Goal: Download file/media

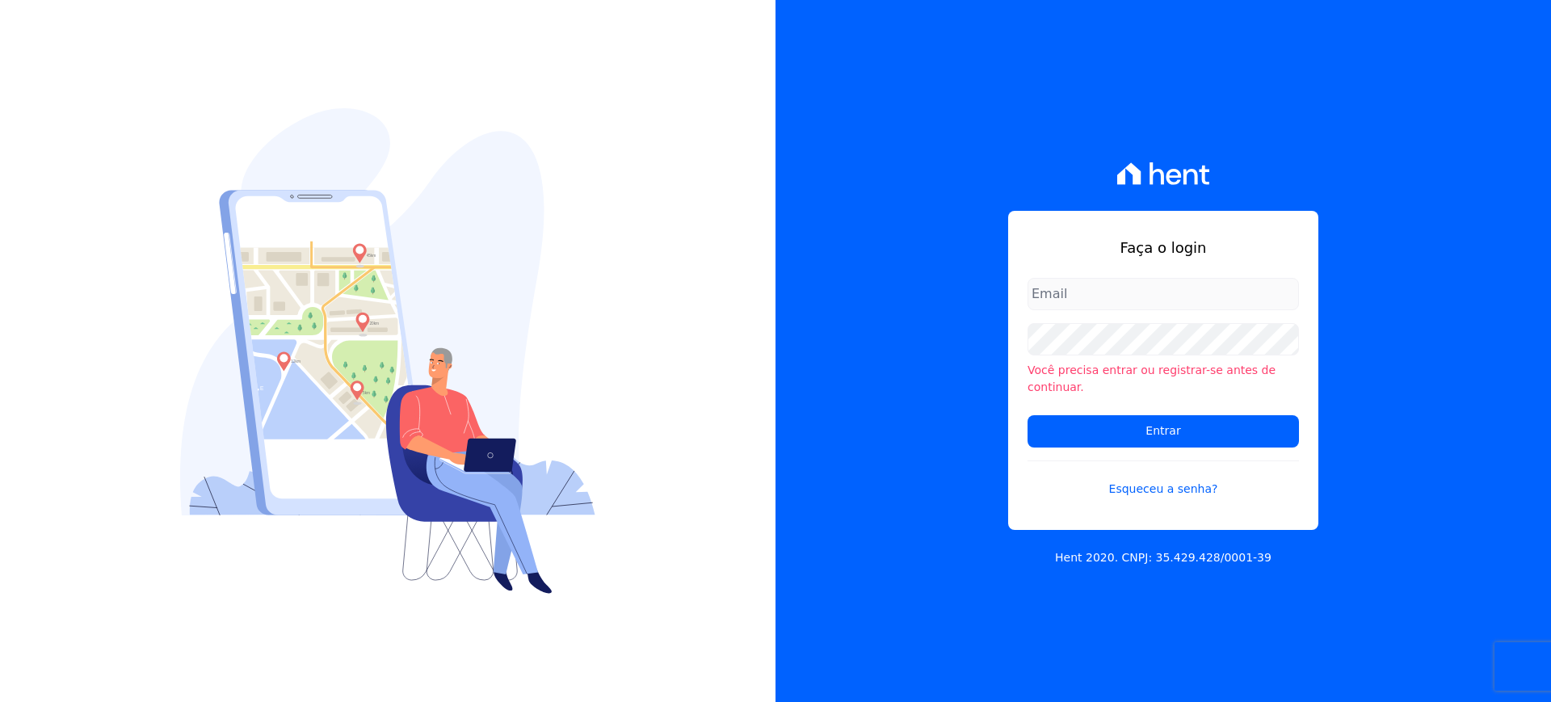
click at [1087, 303] on input "email" at bounding box center [1163, 294] width 271 height 32
type input "[EMAIL_ADDRESS][DOMAIN_NAME]"
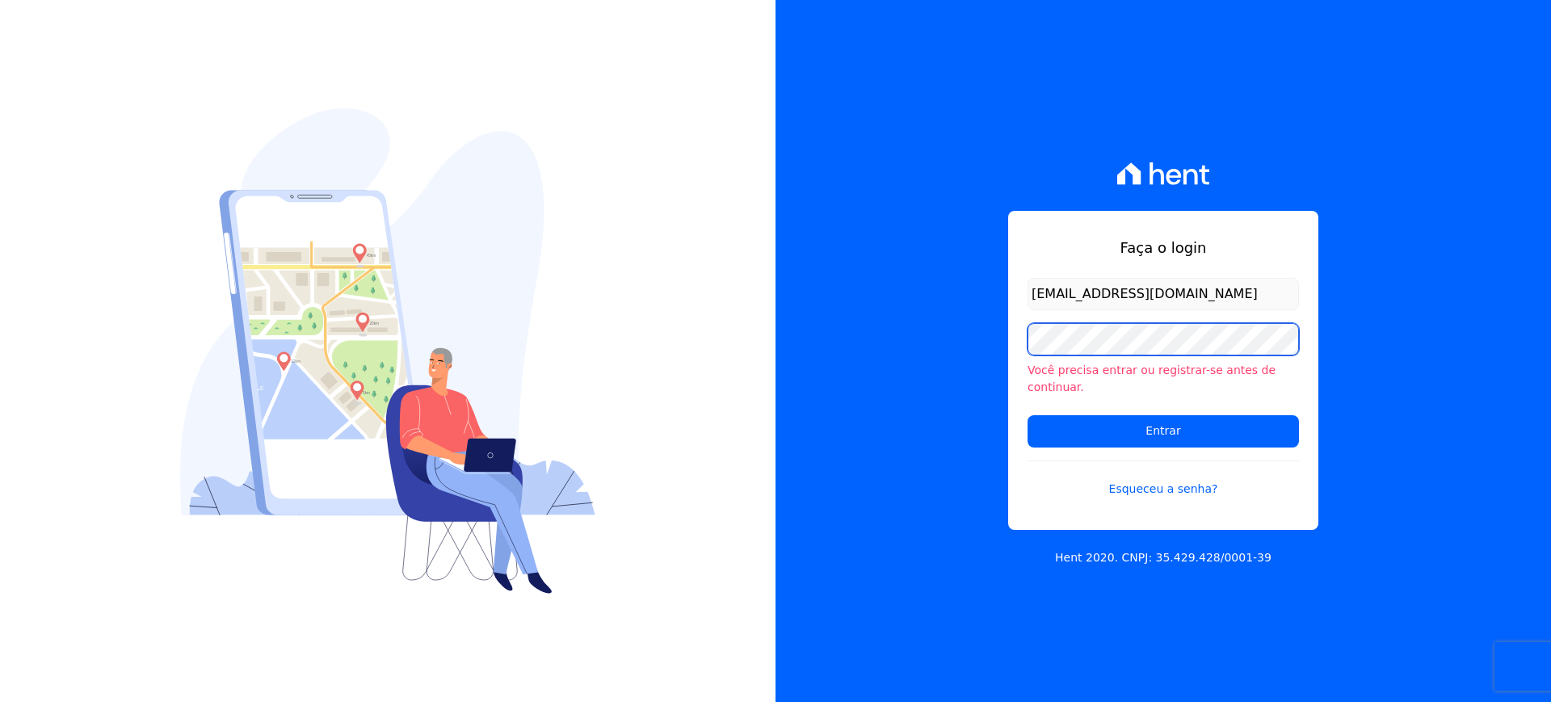
click at [1028, 415] on input "Entrar" at bounding box center [1163, 431] width 271 height 32
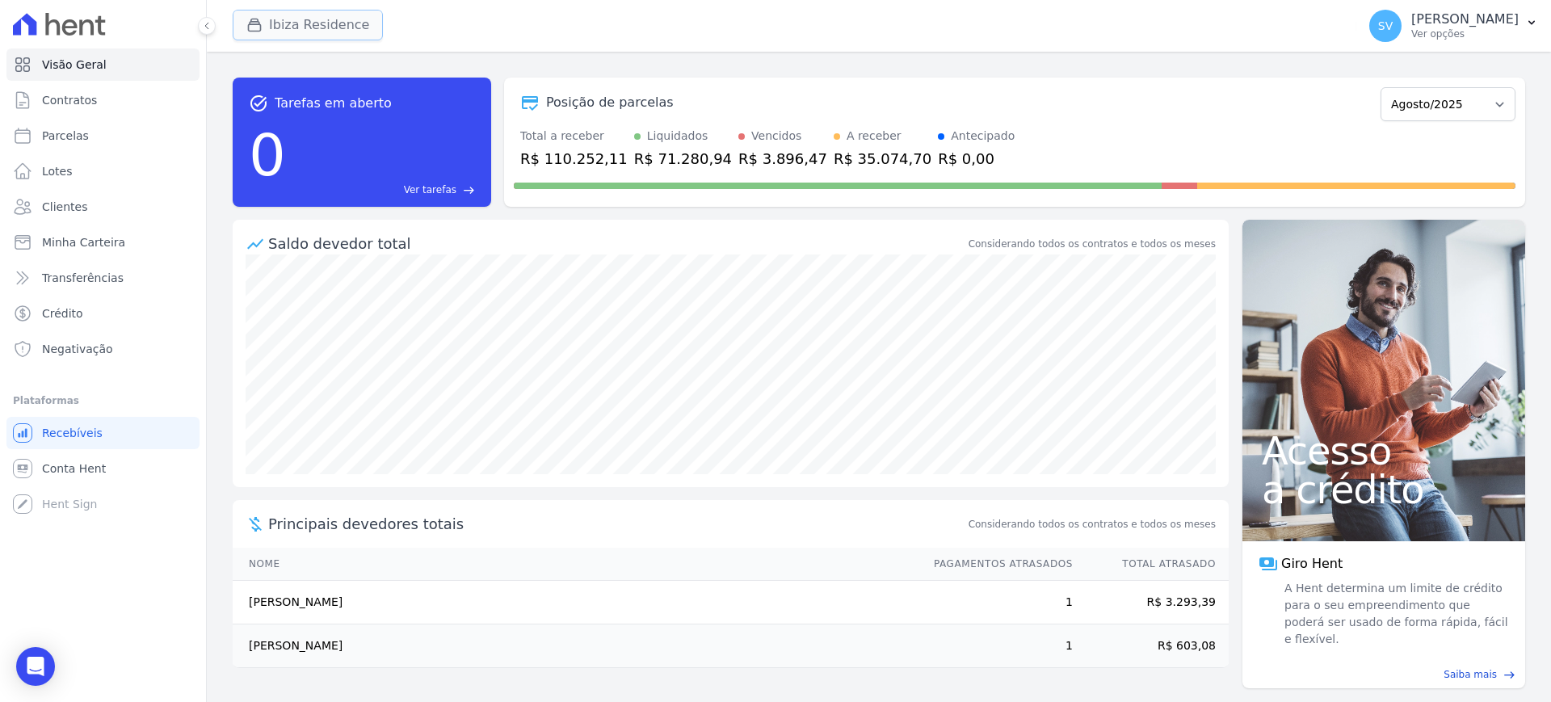
click at [297, 18] on button "Ibiza Residence" at bounding box center [308, 25] width 150 height 31
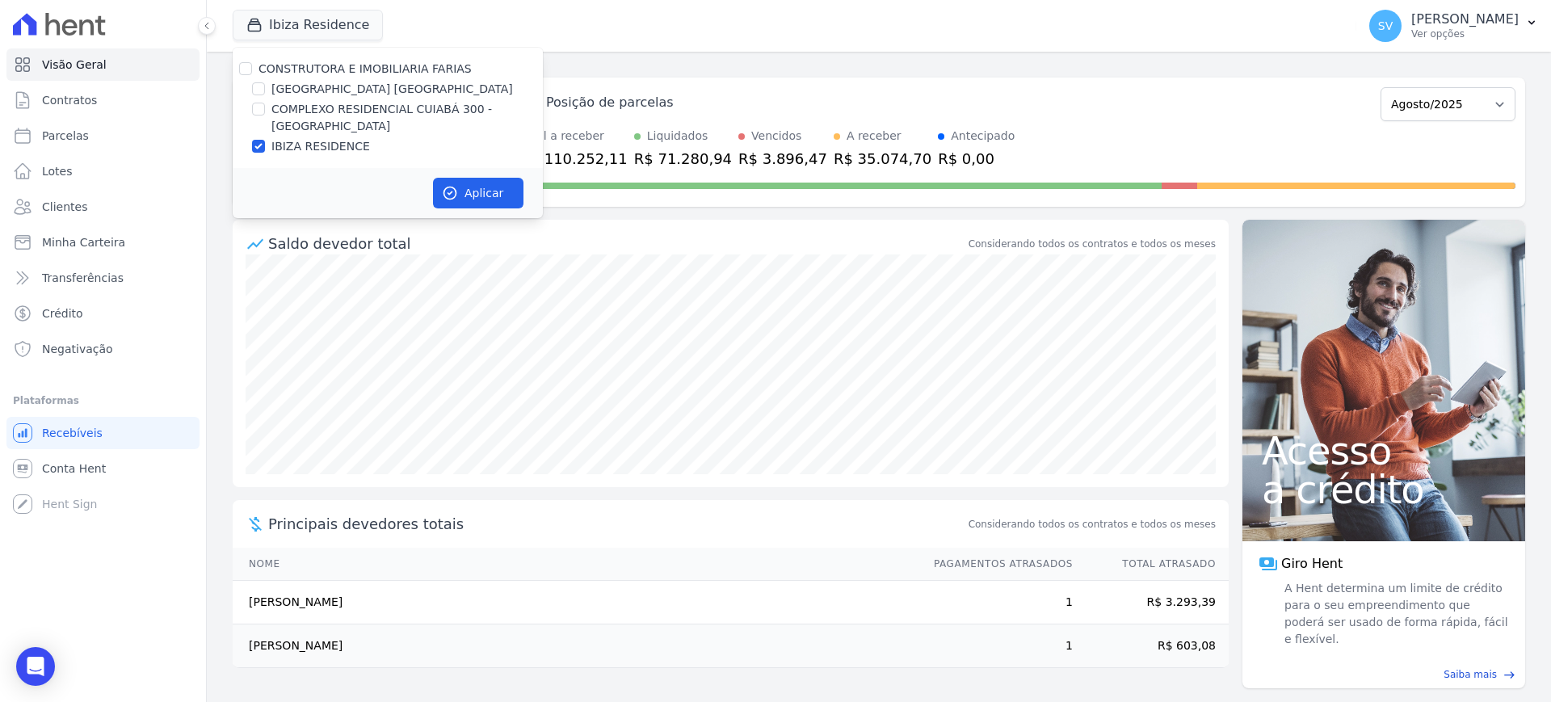
click at [250, 59] on div "CONSTRUTORA E IMOBILIARIA FARIAS BAHAMAS EAST VILLAGE COMPLEXO RESIDENCIAL CUIA…" at bounding box center [388, 108] width 310 height 120
click at [250, 67] on input "CONSTRUTORA E IMOBILIARIA FARIAS" at bounding box center [245, 68] width 13 height 13
checkbox input "true"
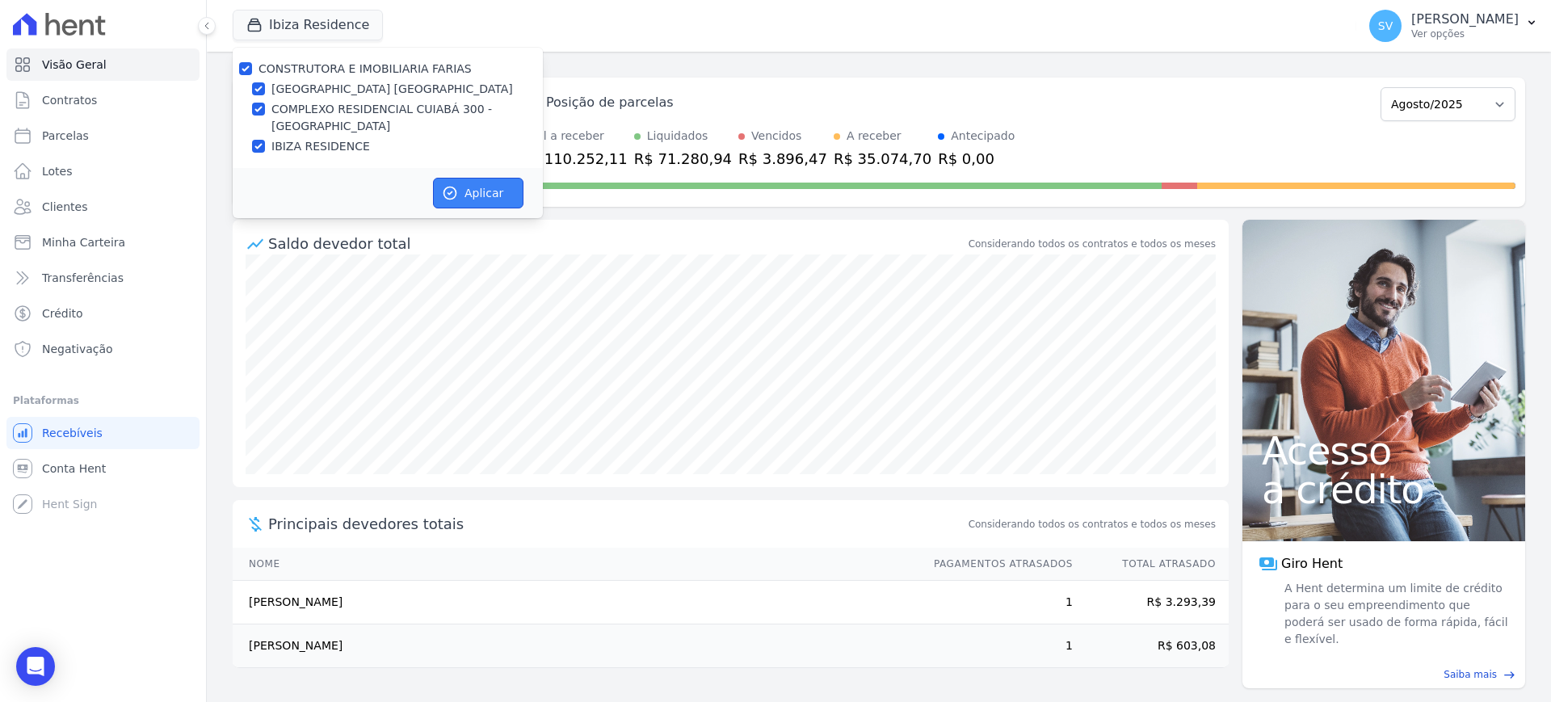
click at [457, 198] on icon "button" at bounding box center [450, 193] width 16 height 16
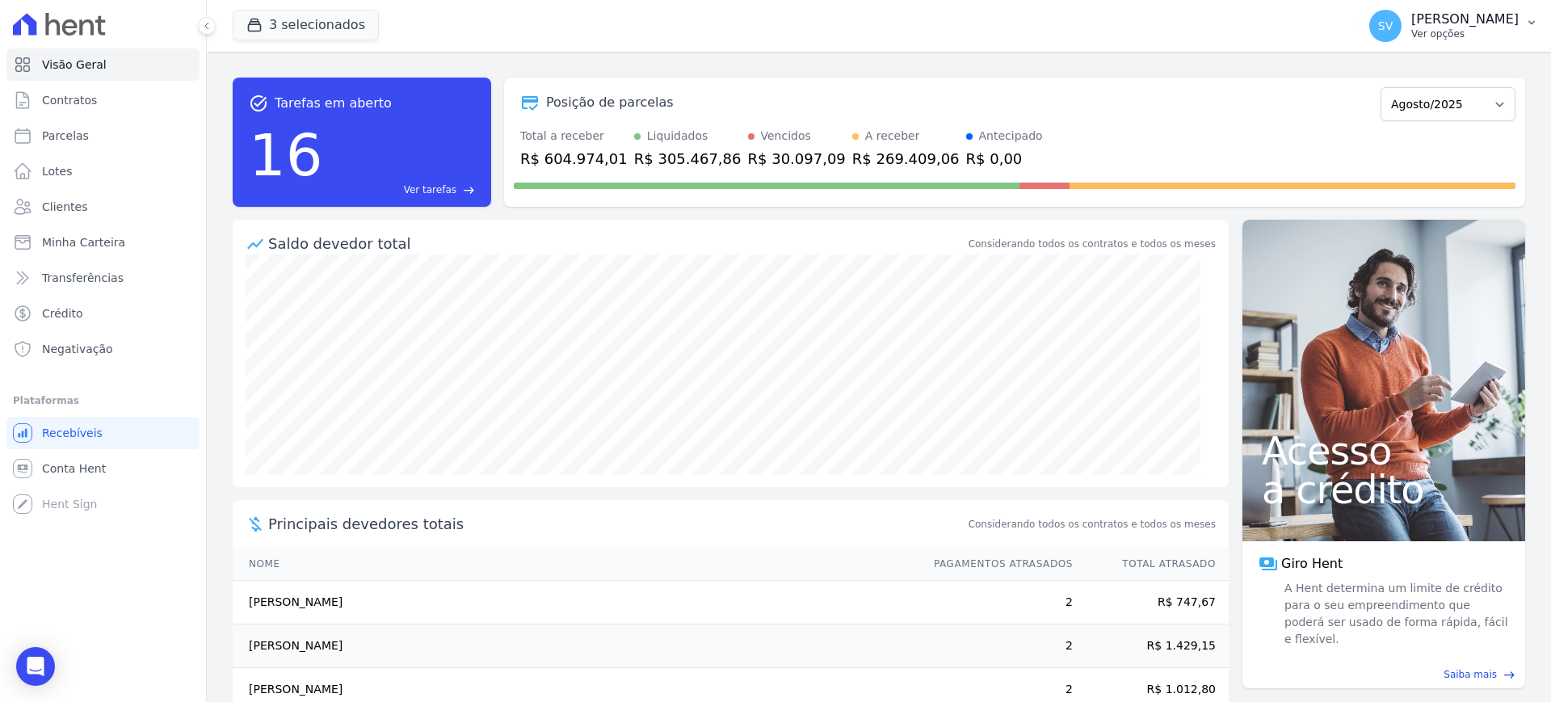
click at [1412, 30] on p "Ver opções" at bounding box center [1465, 33] width 107 height 13
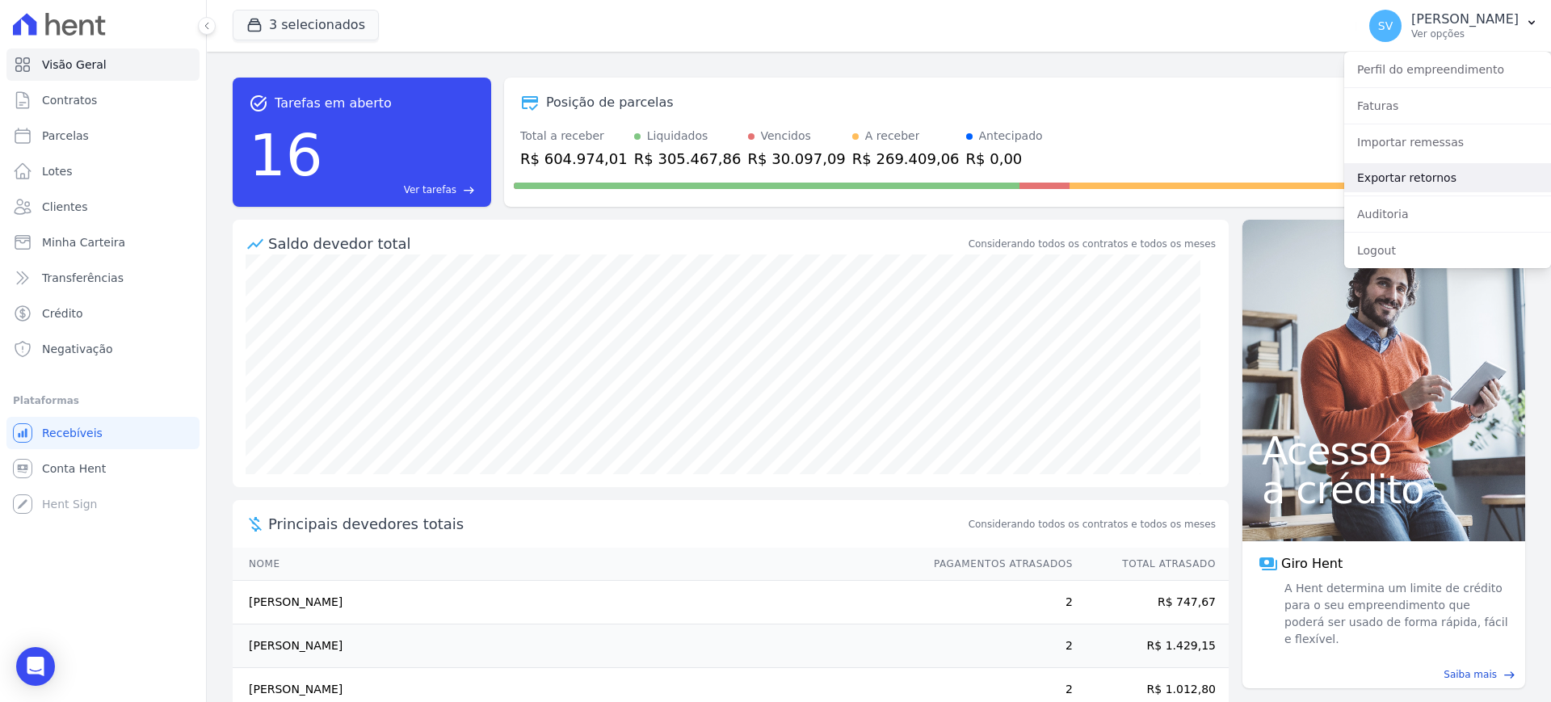
click at [1391, 173] on link "Exportar retornos" at bounding box center [1447, 177] width 207 height 29
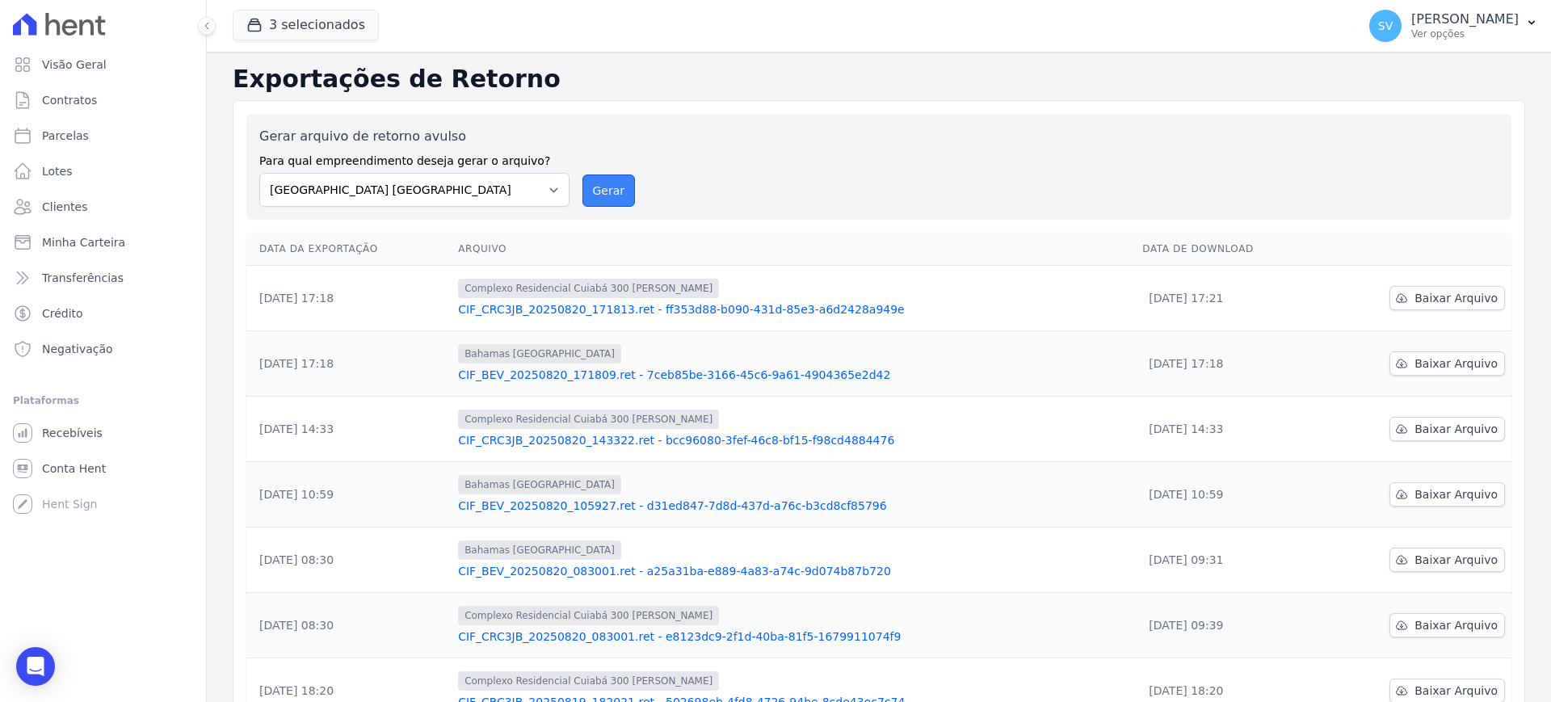
click at [611, 188] on button "Gerar" at bounding box center [609, 191] width 53 height 32
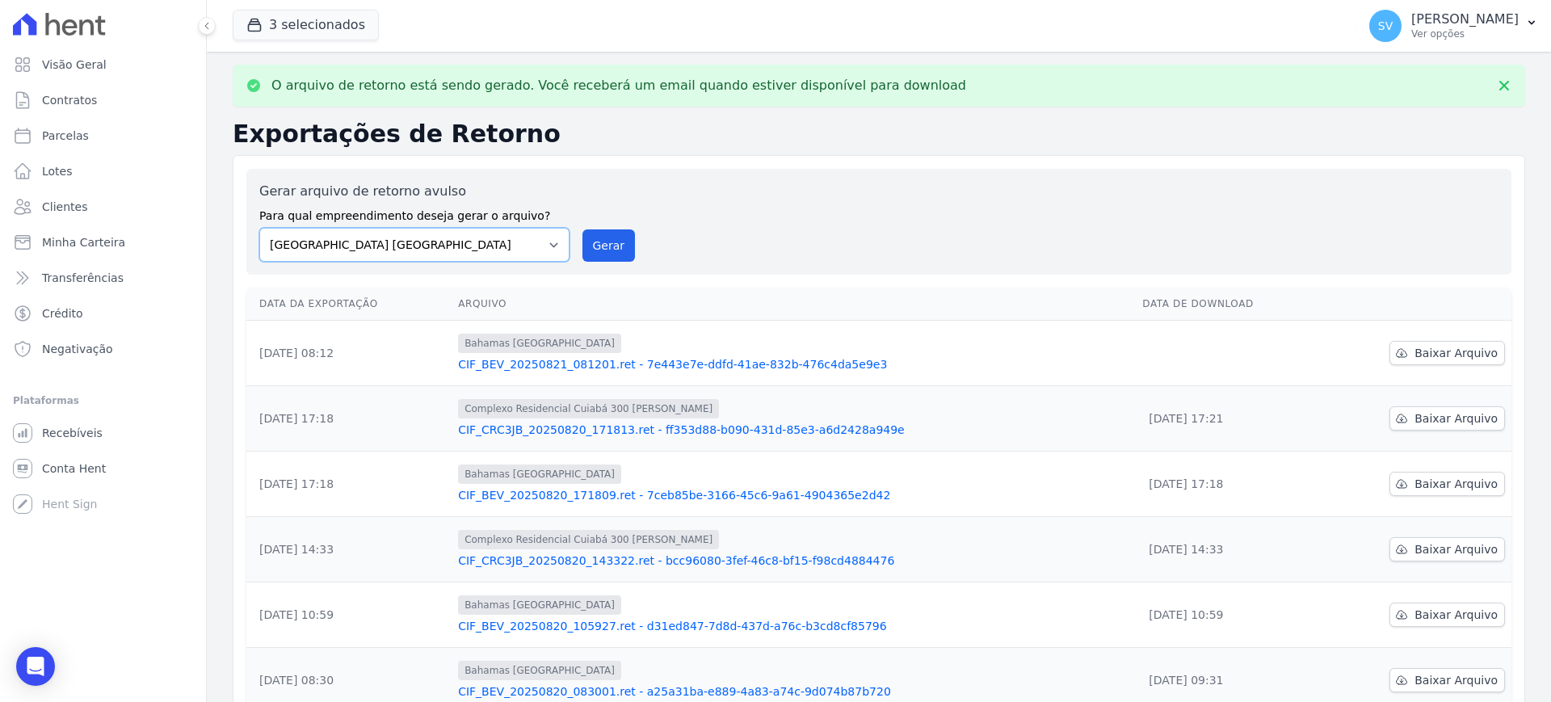
click at [554, 243] on select "BAHAMAS EAST VILLAGE COMPLEXO RESIDENCIAL CUIABÁ 300 - JOÃO DE BARRO IBIZA RESI…" at bounding box center [414, 245] width 310 height 34
select select "a999329b-d322-46c5-b2df-9163b092fb9b"
click at [259, 228] on select "BAHAMAS EAST VILLAGE COMPLEXO RESIDENCIAL CUIABÁ 300 - JOÃO DE BARRO IBIZA RESI…" at bounding box center [414, 245] width 310 height 34
click at [604, 246] on button "Gerar" at bounding box center [609, 245] width 53 height 32
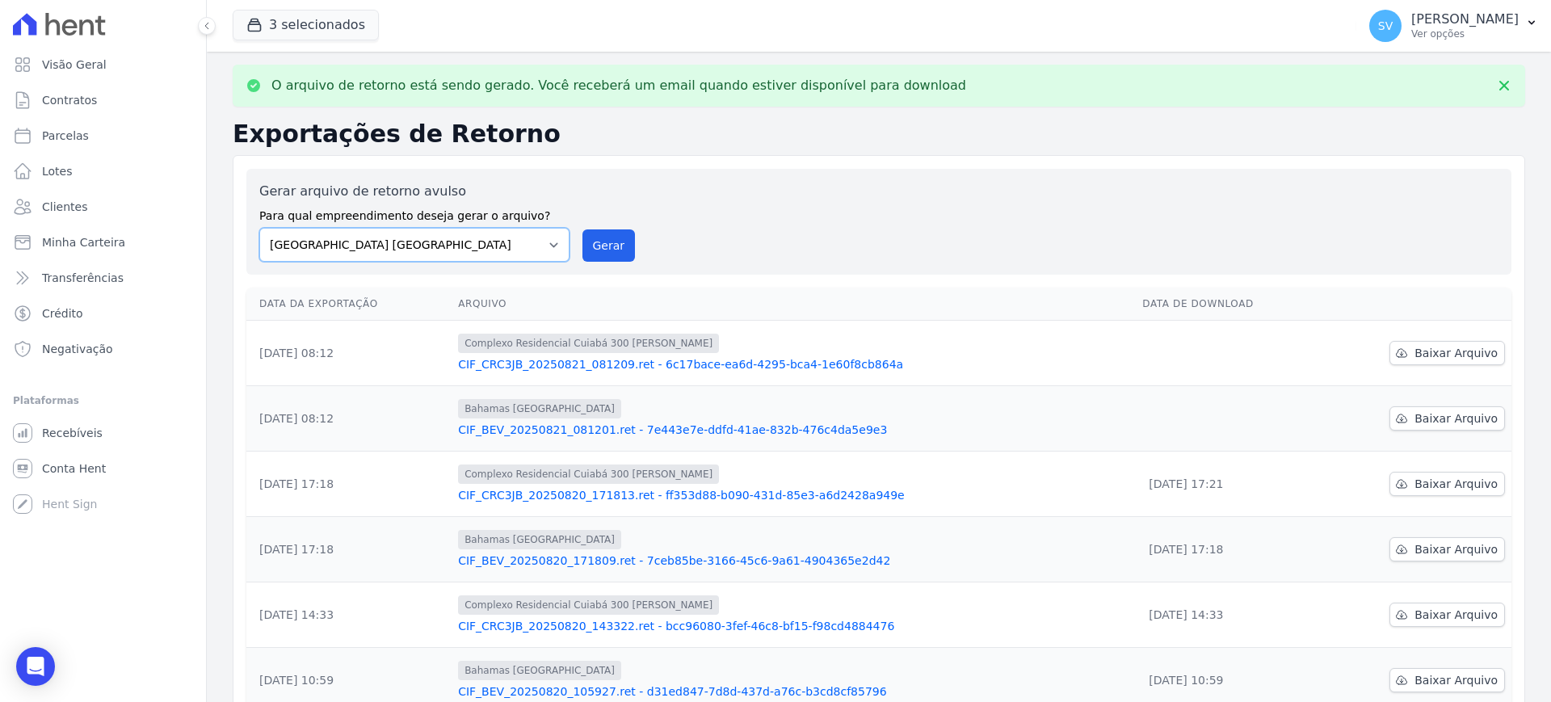
click at [547, 246] on select "BAHAMAS EAST VILLAGE COMPLEXO RESIDENCIAL CUIABÁ 300 - JOÃO DE BARRO IBIZA RESI…" at bounding box center [414, 245] width 310 height 34
select select "73a372cd-5640-41c8-aaea-11bd74619c10"
click at [259, 228] on select "BAHAMAS EAST VILLAGE COMPLEXO RESIDENCIAL CUIABÁ 300 - JOÃO DE BARRO IBIZA RESI…" at bounding box center [414, 245] width 310 height 34
click at [617, 242] on button "Gerar" at bounding box center [609, 245] width 53 height 32
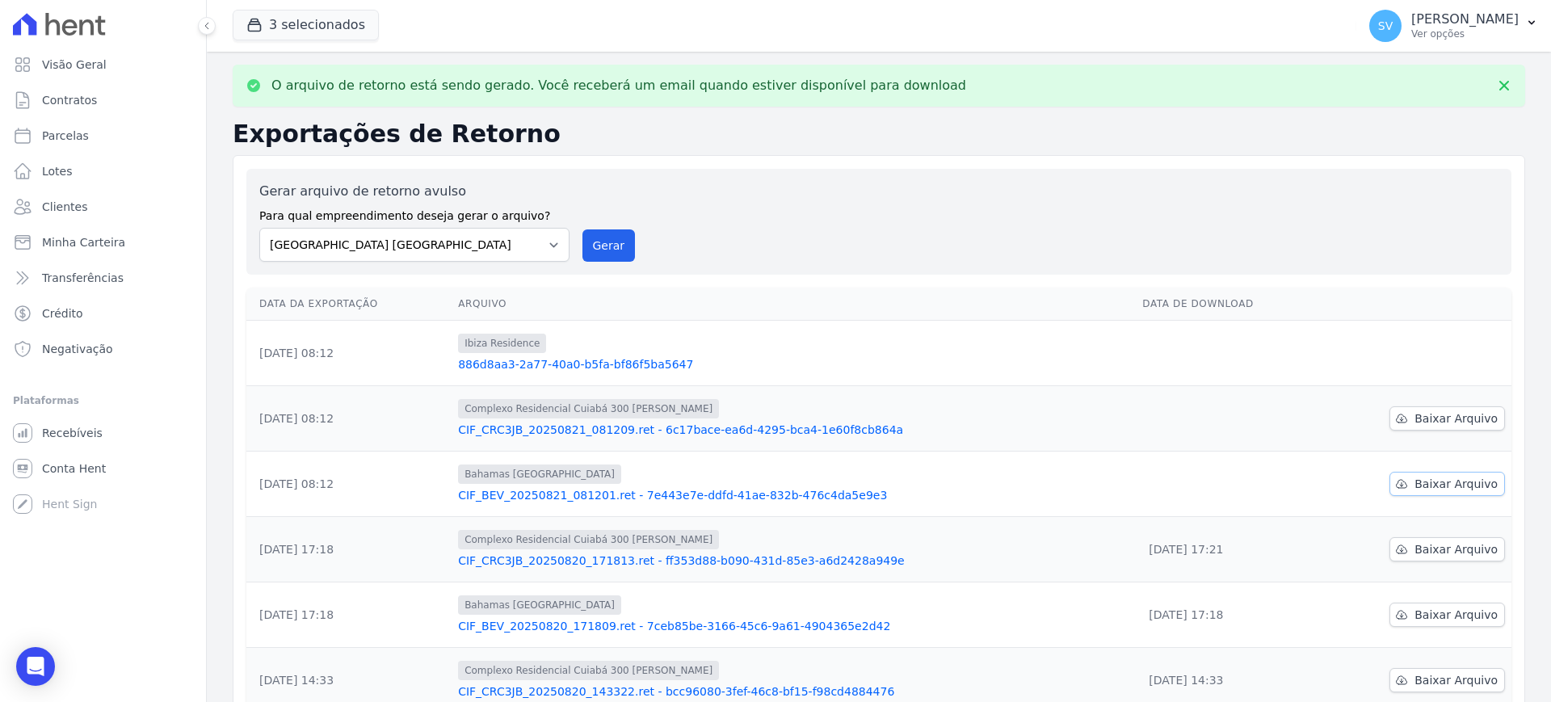
click at [1397, 487] on icon at bounding box center [1402, 484] width 11 height 8
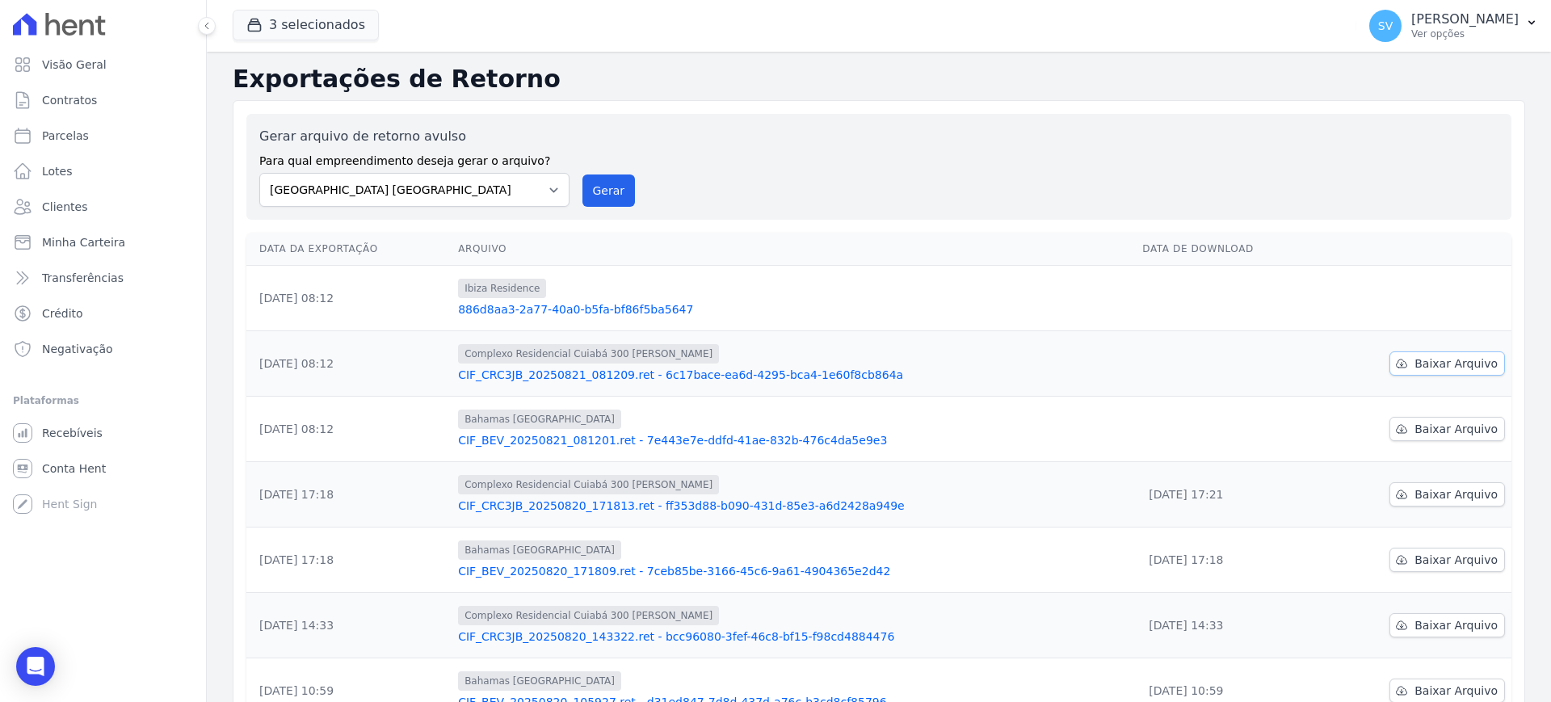
click at [1415, 368] on span "Baixar Arquivo" at bounding box center [1456, 364] width 83 height 16
click at [607, 192] on button "Gerar" at bounding box center [609, 191] width 53 height 32
click at [818, 160] on div "Gerar arquivo de retorno avulso Para qual empreendimento deseja gerar o arquivo…" at bounding box center [878, 167] width 1239 height 80
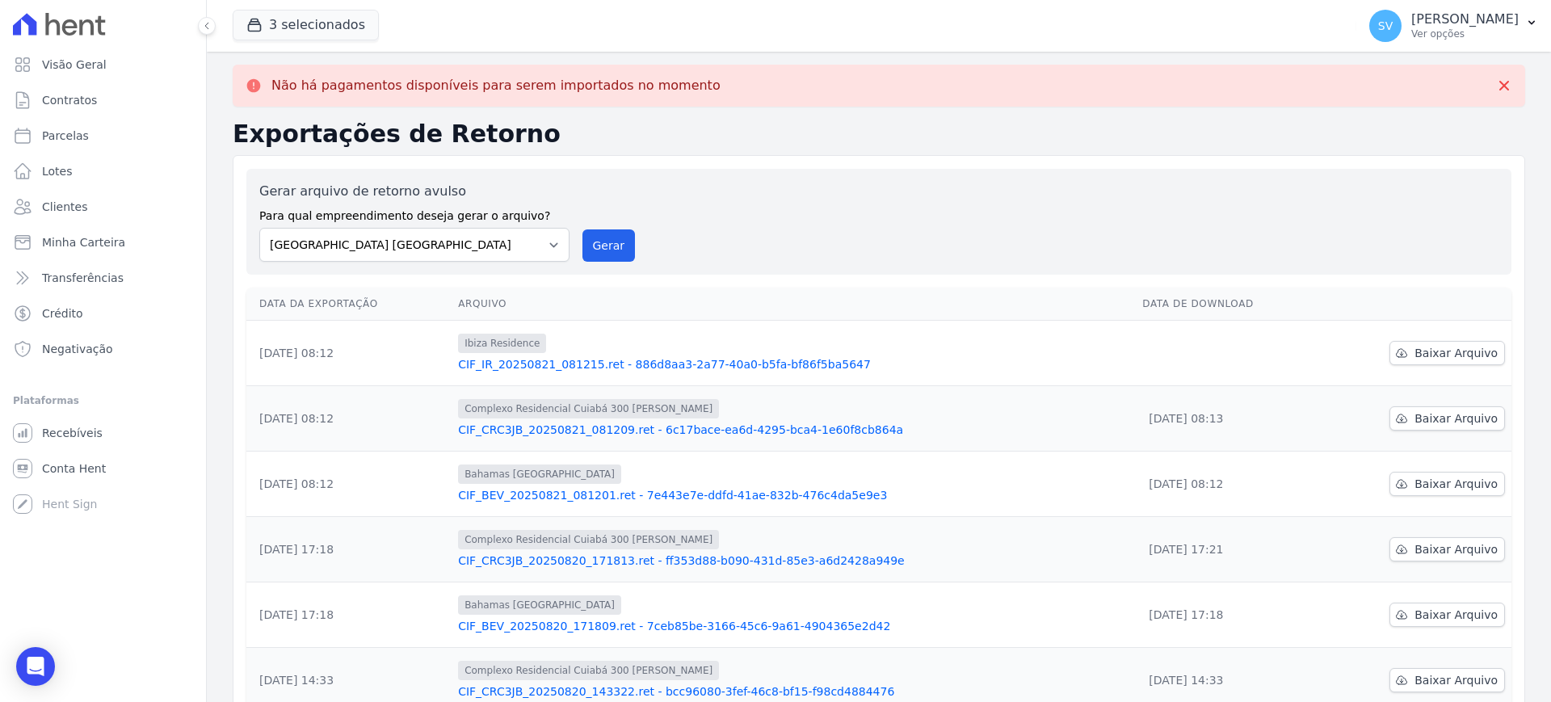
click at [605, 205] on div "Gerar arquivo de retorno avulso Para qual empreendimento deseja gerar o arquivo…" at bounding box center [878, 222] width 1239 height 80
click at [783, 179] on div "Gerar arquivo de retorno avulso Para qual empreendimento deseja gerar o arquivo…" at bounding box center [878, 222] width 1265 height 106
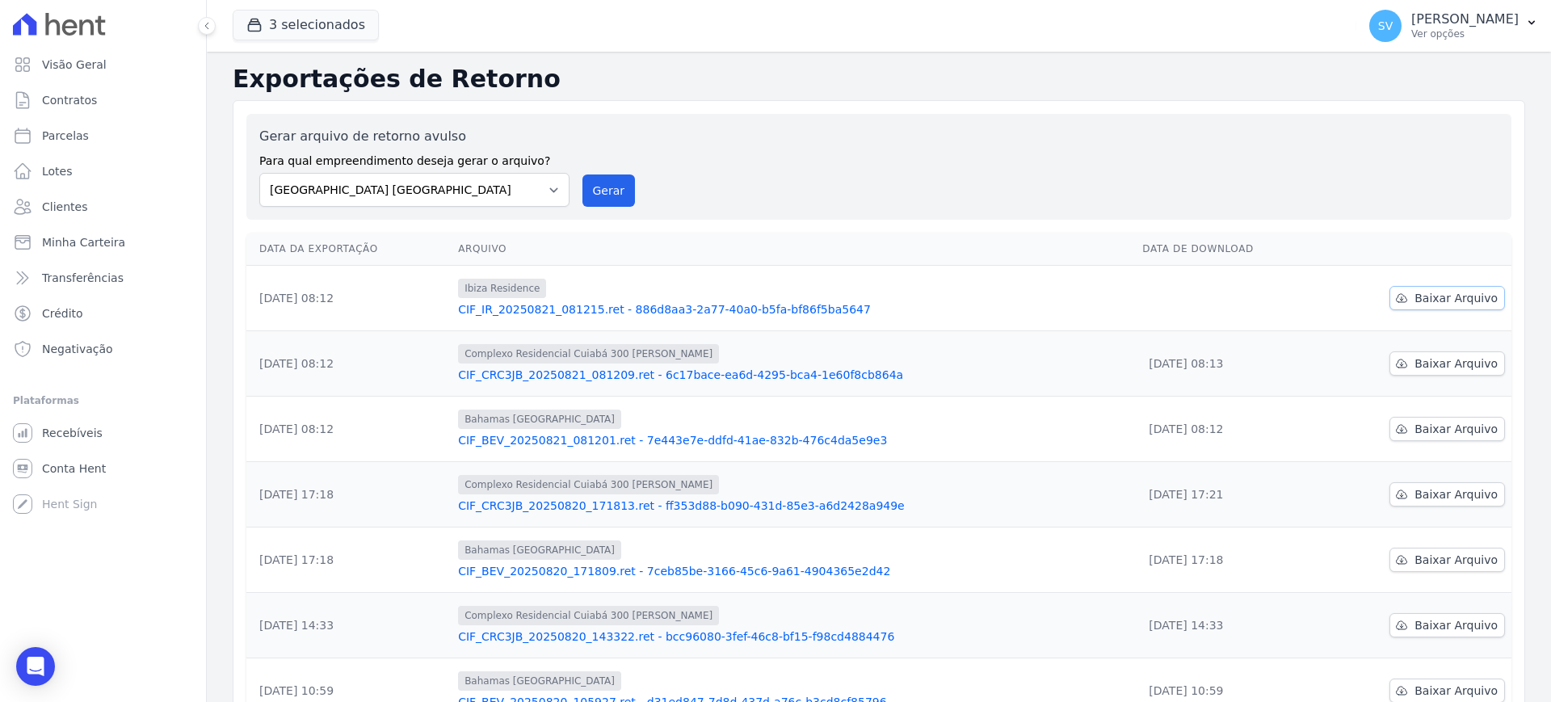
click at [1449, 302] on span "Baixar Arquivo" at bounding box center [1456, 298] width 83 height 16
click at [1391, 242] on th at bounding box center [1416, 249] width 191 height 33
click at [1419, 299] on span "Baixar Arquivo" at bounding box center [1456, 298] width 83 height 16
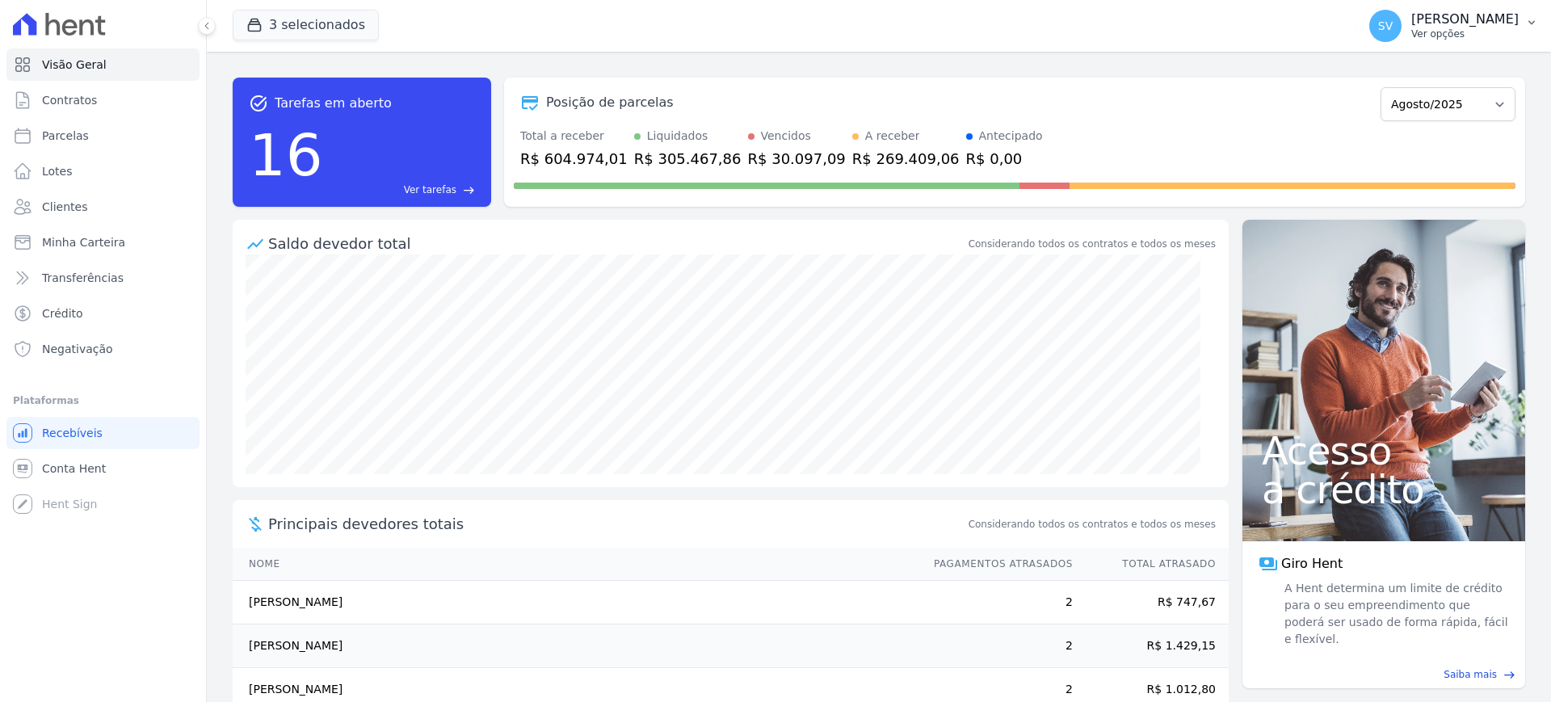
click at [1416, 24] on p "[PERSON_NAME]" at bounding box center [1465, 19] width 107 height 16
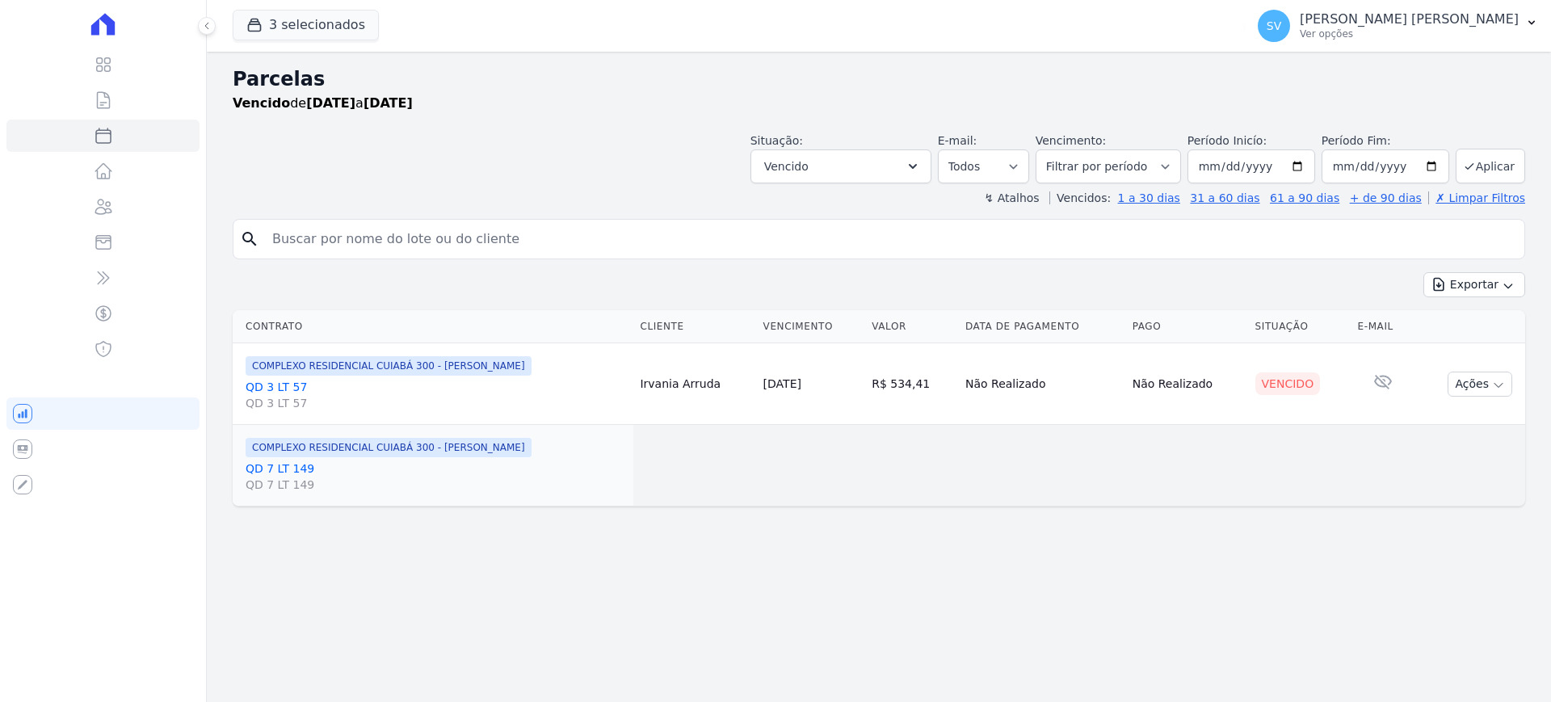
select select
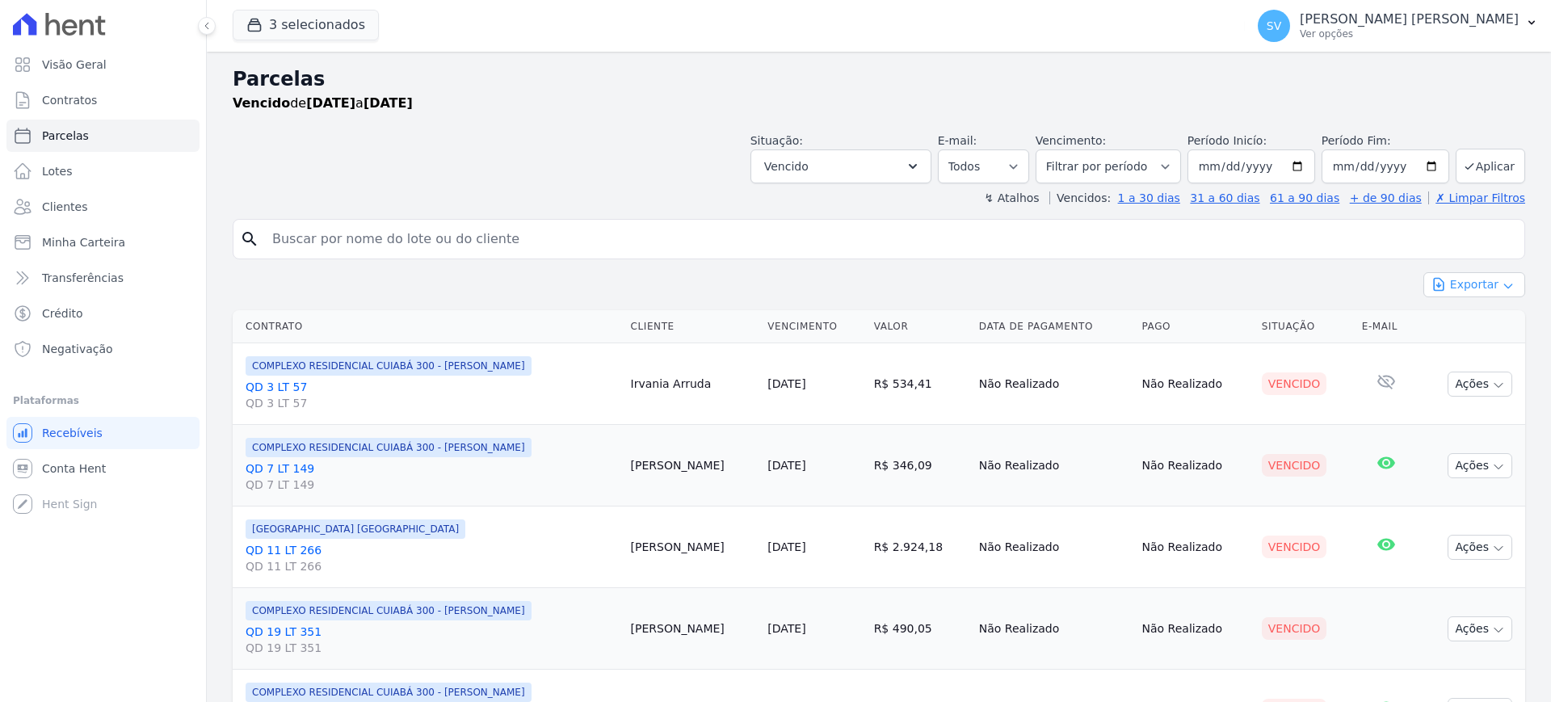
click at [1471, 284] on button "Exportar" at bounding box center [1475, 284] width 102 height 25
click at [1476, 359] on link "Exportar CSV" at bounding box center [1474, 352] width 89 height 19
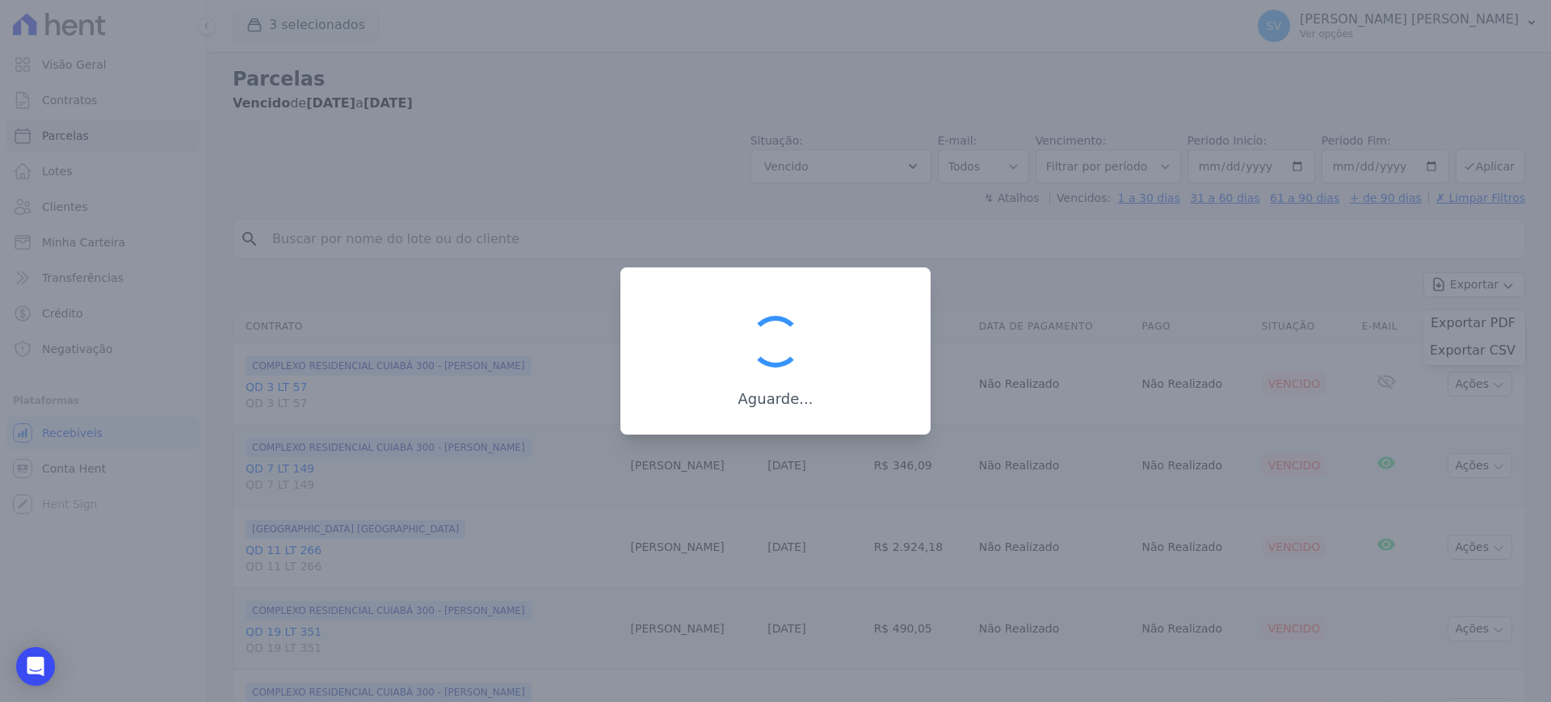
click at [633, 148] on div at bounding box center [775, 351] width 1551 height 702
